Goal: Book appointment/travel/reservation

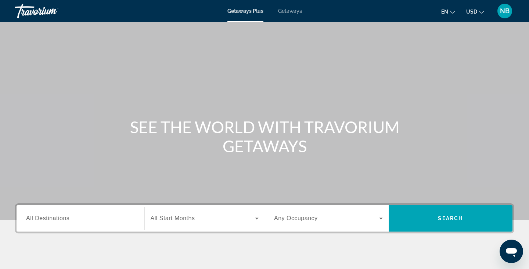
click at [288, 10] on span "Getaways" at bounding box center [290, 11] width 24 height 6
click at [60, 220] on span "All Destinations" at bounding box center [47, 218] width 43 height 6
click at [60, 220] on input "Destination All Destinations" at bounding box center [80, 219] width 109 height 9
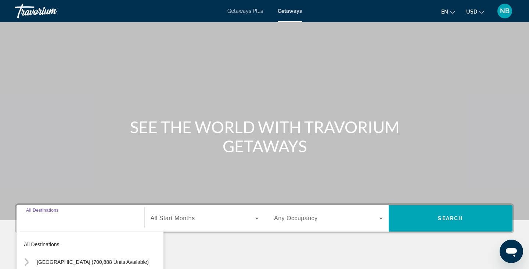
scroll to position [128, 0]
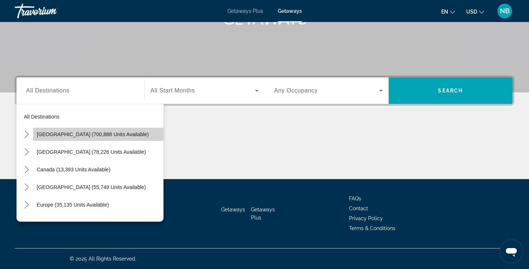
click at [48, 135] on span "[GEOGRAPHIC_DATA] (700,888 units available)" at bounding box center [93, 135] width 112 height 6
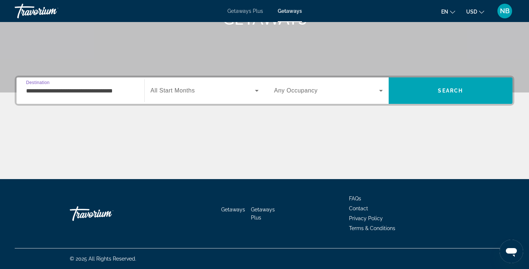
click at [69, 88] on input "**********" at bounding box center [80, 91] width 109 height 9
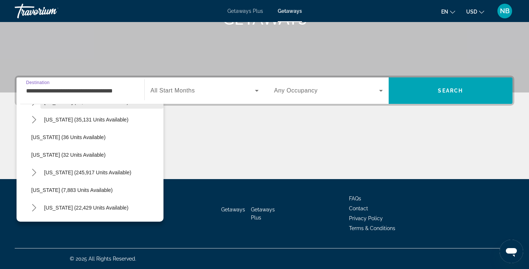
scroll to position [86, 0]
click at [36, 170] on icon "Toggle Florida (245,917 units available) submenu" at bounding box center [34, 171] width 7 height 7
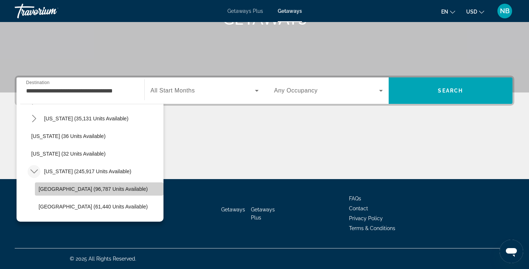
click at [66, 187] on span "[GEOGRAPHIC_DATA] (96,787 units available)" at bounding box center [93, 189] width 109 height 6
type input "**********"
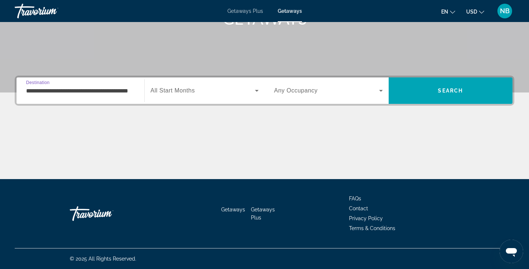
click at [246, 92] on span "Search widget" at bounding box center [203, 90] width 105 height 9
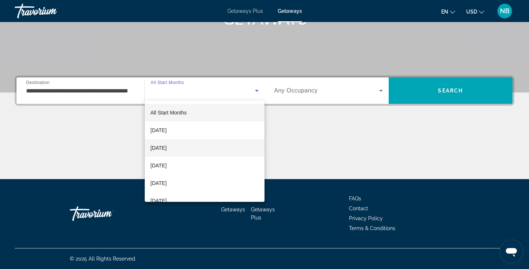
click at [228, 147] on mat-option "[DATE]" at bounding box center [205, 148] width 120 height 18
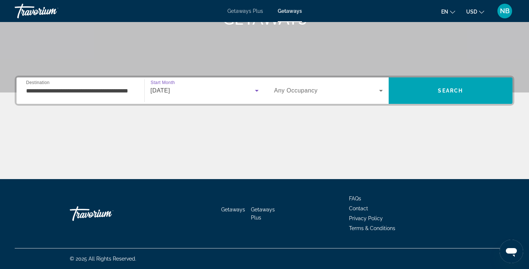
click at [357, 91] on span "Search widget" at bounding box center [326, 90] width 105 height 9
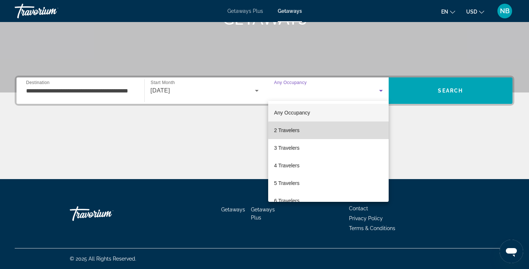
click at [339, 130] on mat-option "2 Travelers" at bounding box center [328, 131] width 121 height 18
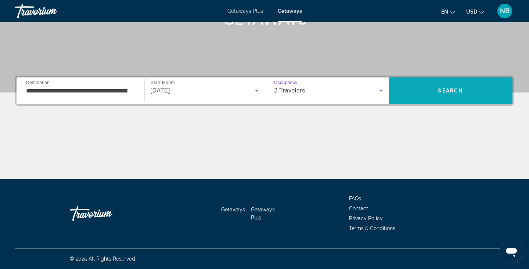
click at [440, 89] on span "Search" at bounding box center [450, 91] width 25 height 6
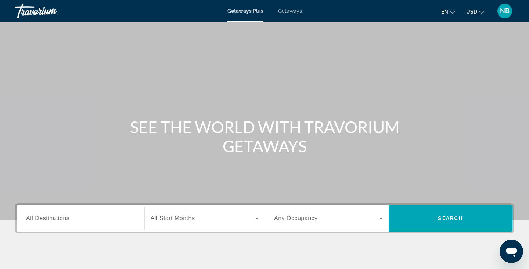
click at [504, 13] on span "NB" at bounding box center [505, 10] width 10 height 7
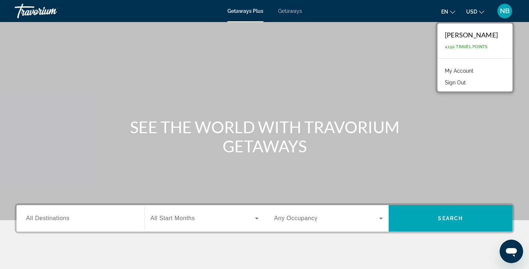
click at [461, 82] on button "Sign Out" at bounding box center [455, 83] width 28 height 10
